Goal: Check status: Check status

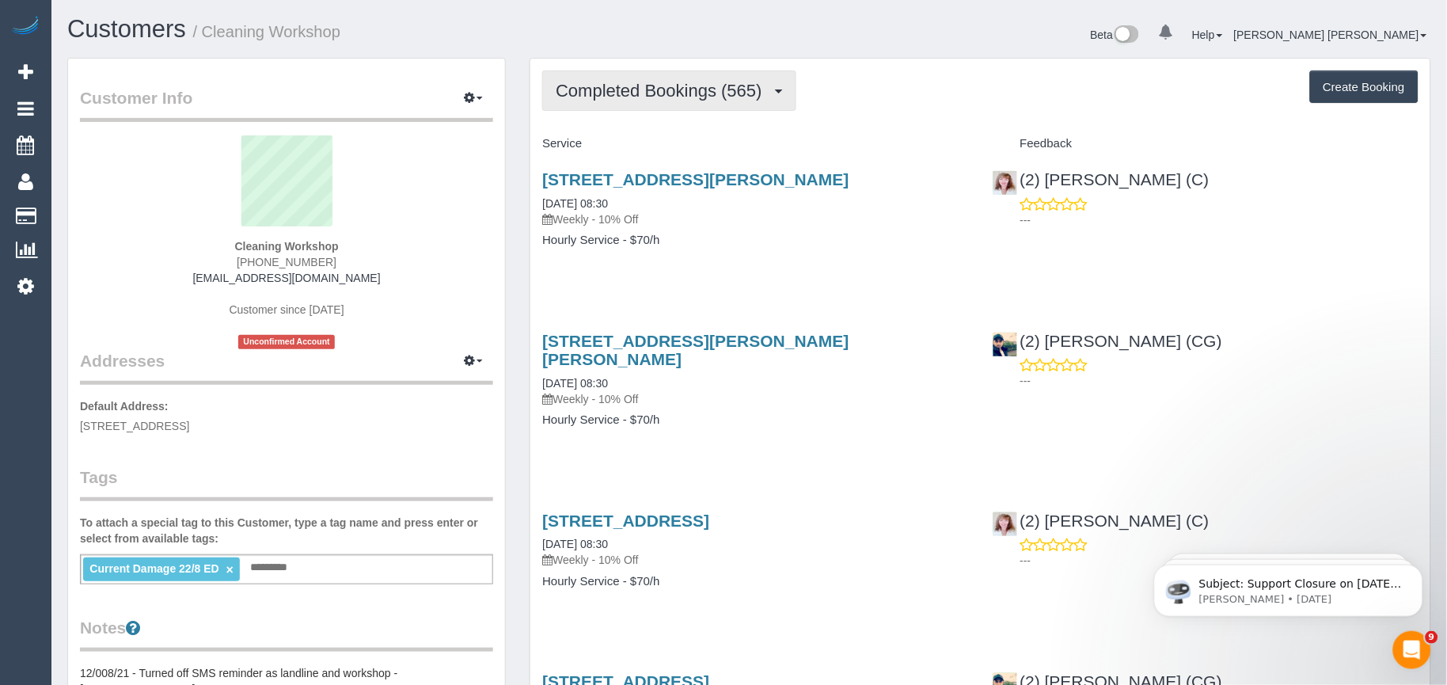
click at [700, 104] on button "Completed Bookings (565)" at bounding box center [669, 90] width 254 height 40
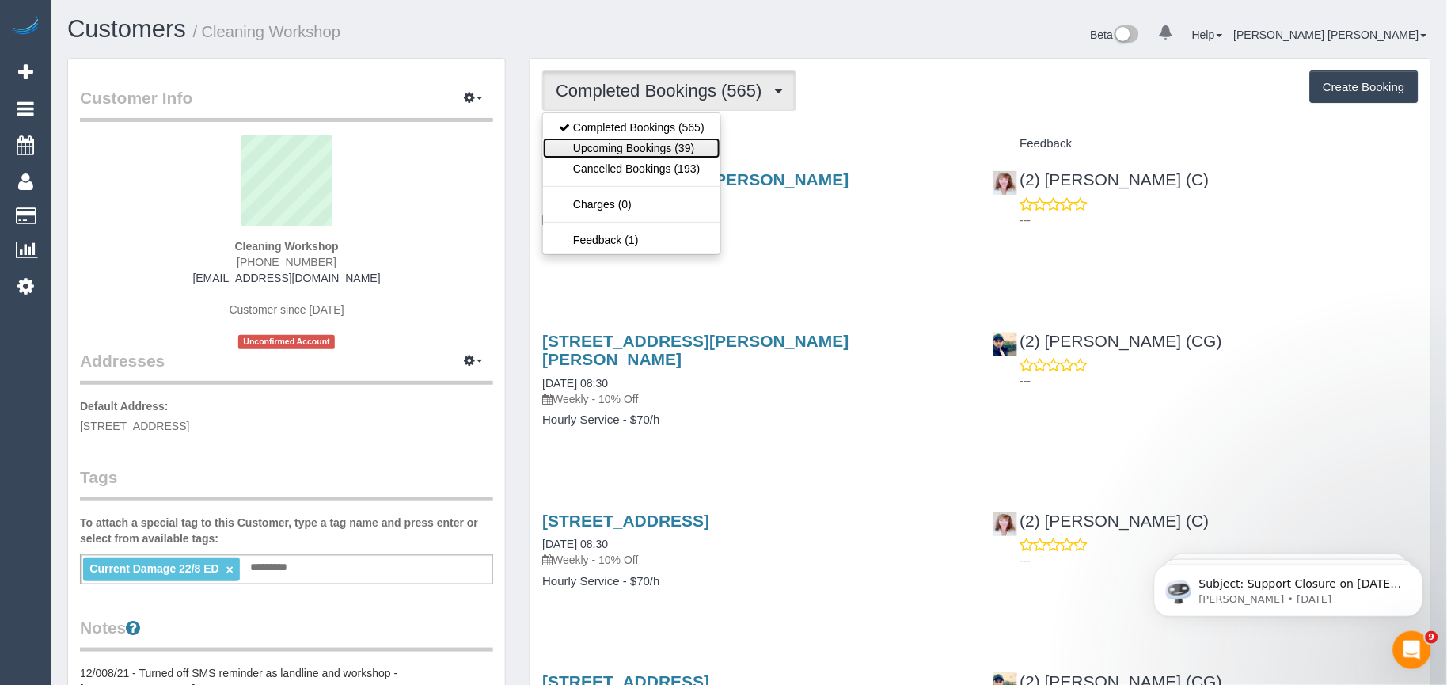
click at [678, 143] on link "Upcoming Bookings (39)" at bounding box center [631, 148] width 177 height 21
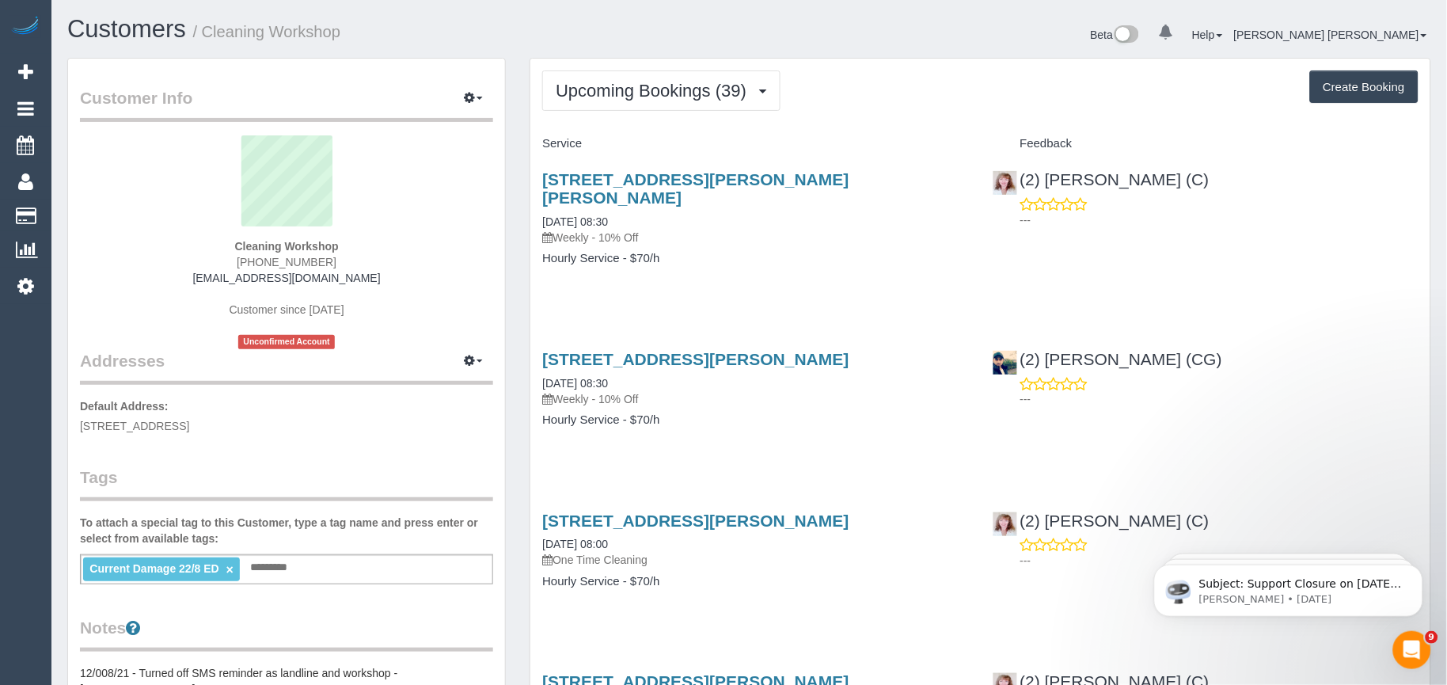
click at [729, 251] on div "[STREET_ADDRESS][PERSON_NAME][PERSON_NAME] [DATE] 08:30 Weekly - 10% Off Hourly…" at bounding box center [755, 227] width 450 height 140
drag, startPoint x: 852, startPoint y: 182, endPoint x: 526, endPoint y: 180, distance: 326.2
copy link "[STREET_ADDRESS][PERSON_NAME][PERSON_NAME]"
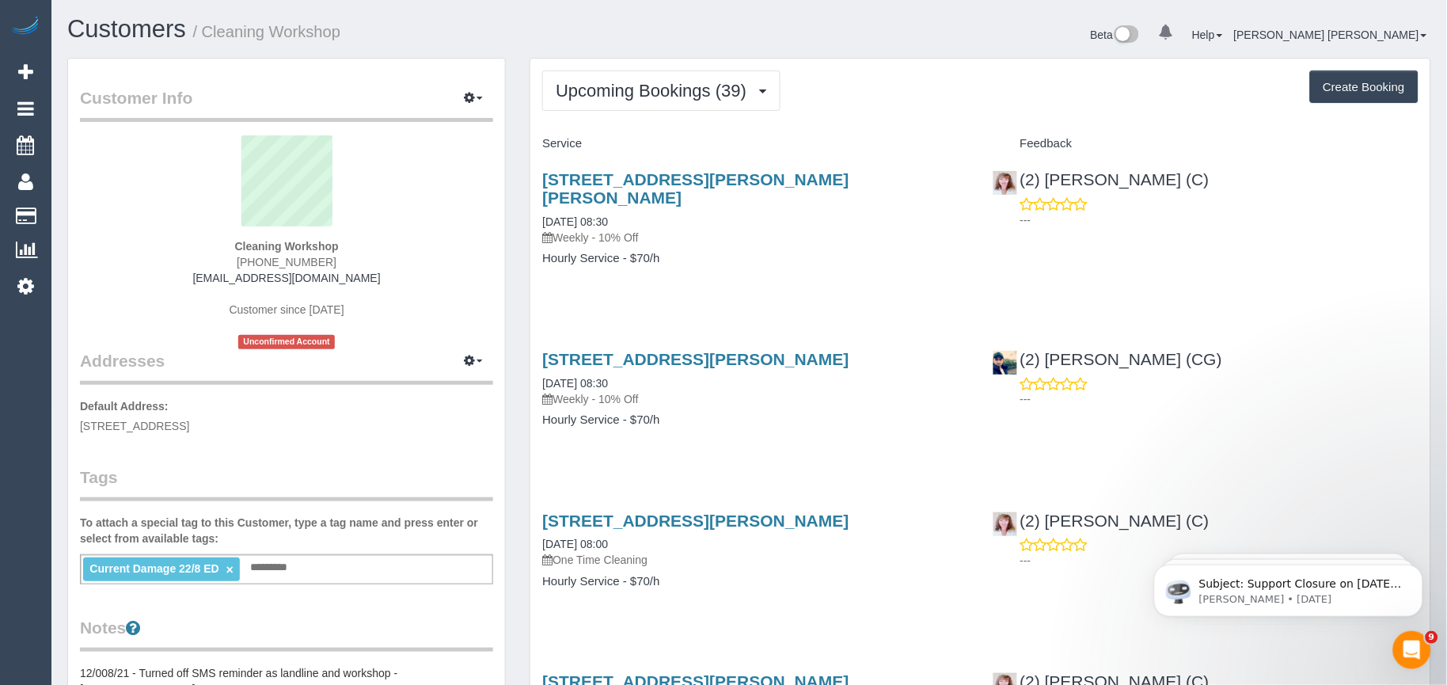
drag, startPoint x: 847, startPoint y: 177, endPoint x: 536, endPoint y: 180, distance: 311.1
click at [536, 180] on div "[STREET_ADDRESS][PERSON_NAME][PERSON_NAME] [DATE] 08:30 Weekly - 10% Off Hourly…" at bounding box center [755, 227] width 450 height 140
copy link "[STREET_ADDRESS][PERSON_NAME][PERSON_NAME]"
